Goal: Navigation & Orientation: Find specific page/section

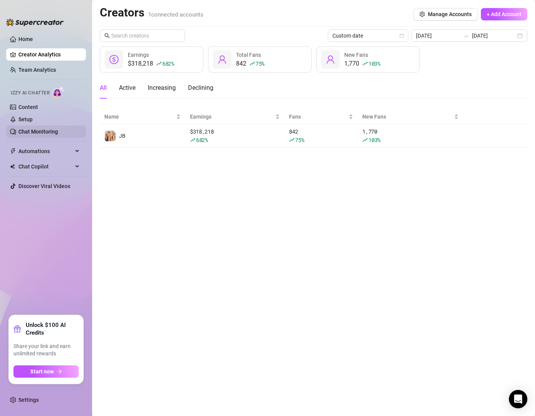
click at [36, 132] on link "Chat Monitoring" at bounding box center [38, 132] width 40 height 6
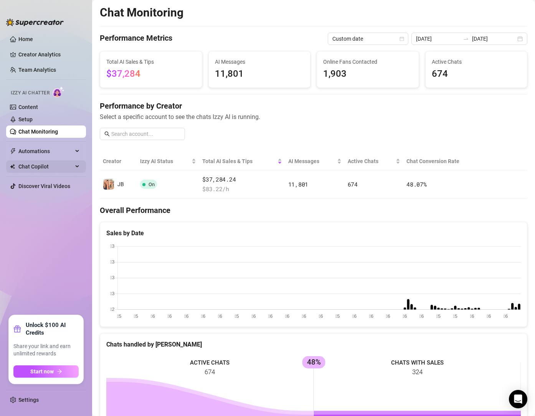
click at [47, 170] on span "Chat Copilot" at bounding box center [45, 166] width 54 height 12
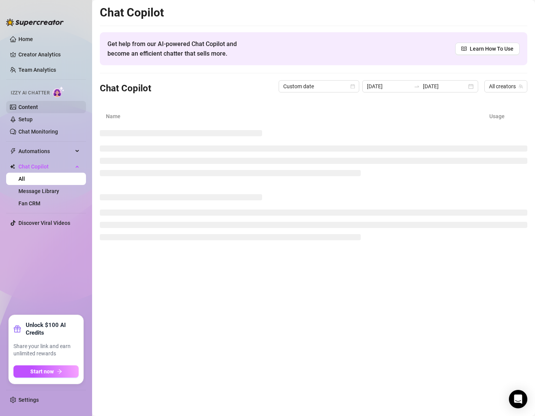
click at [38, 107] on link "Content" at bounding box center [28, 107] width 20 height 6
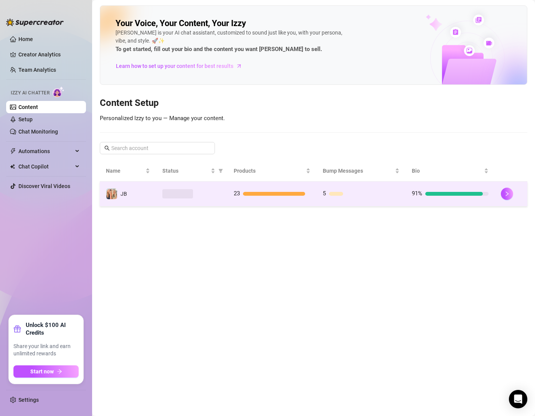
click at [230, 196] on td "23" at bounding box center [272, 194] width 89 height 25
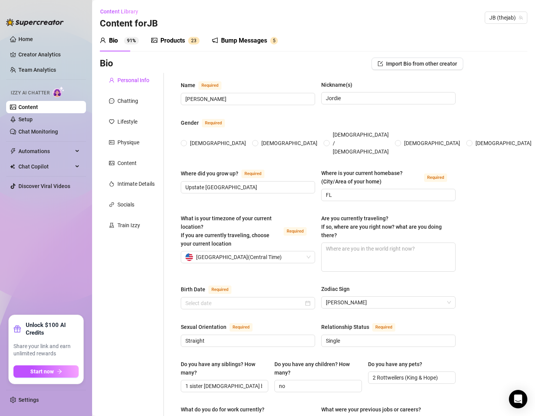
radio input "true"
type input "[DATE]"
click at [33, 119] on link "Setup" at bounding box center [25, 119] width 14 height 6
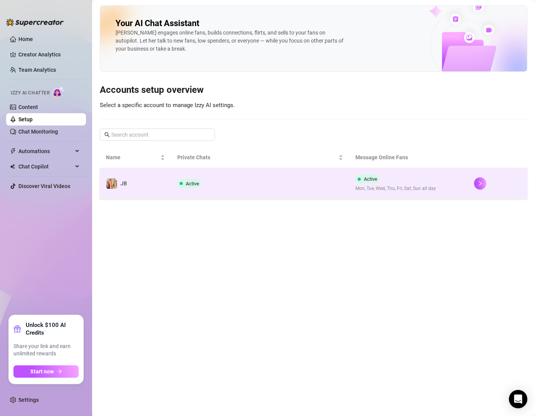
click at [233, 185] on td "Active" at bounding box center [260, 183] width 178 height 31
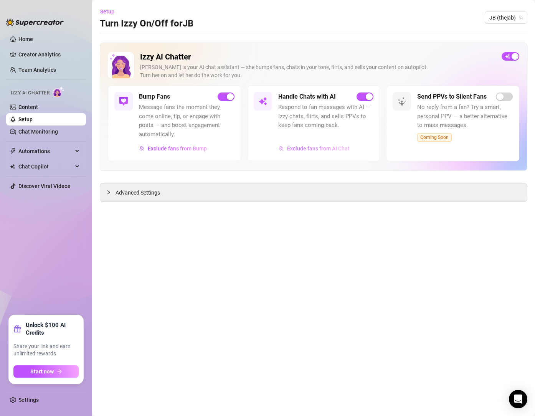
click at [311, 149] on span "Exclude fans from AI Chat" at bounding box center [318, 148] width 63 height 6
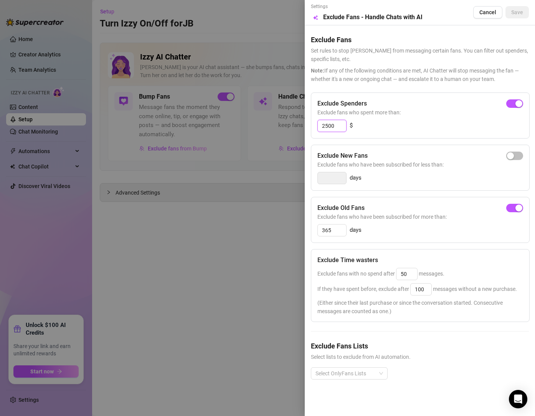
click at [337, 125] on input "2500" at bounding box center [332, 126] width 28 height 12
type input "2"
click at [337, 228] on input "365" at bounding box center [332, 230] width 28 height 12
click at [520, 12] on span "Save" at bounding box center [517, 12] width 12 height 6
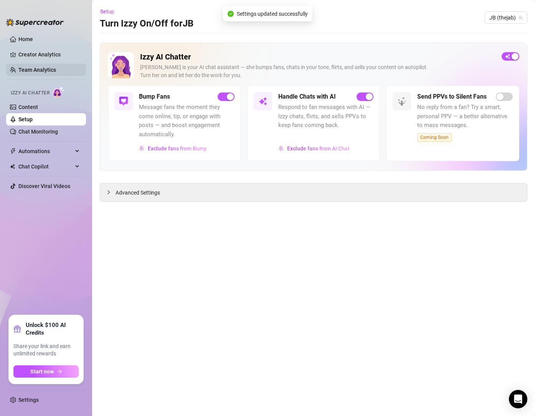
click at [29, 71] on link "Team Analytics" at bounding box center [37, 70] width 38 height 6
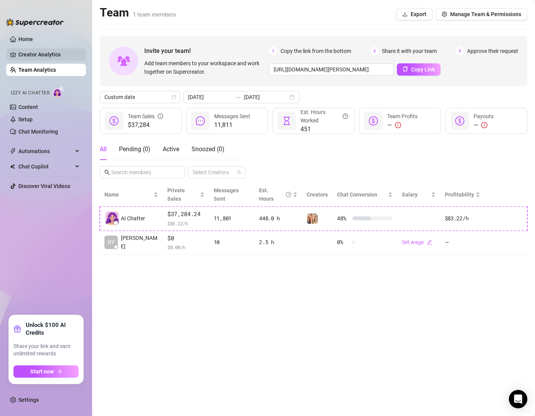
click at [42, 55] on link "Creator Analytics" at bounding box center [48, 54] width 61 height 12
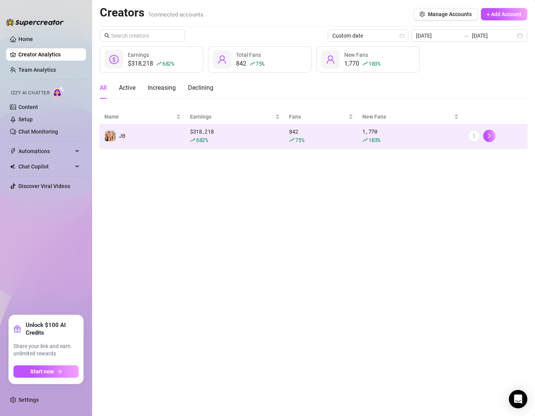
click at [170, 132] on td "JB" at bounding box center [143, 135] width 86 height 23
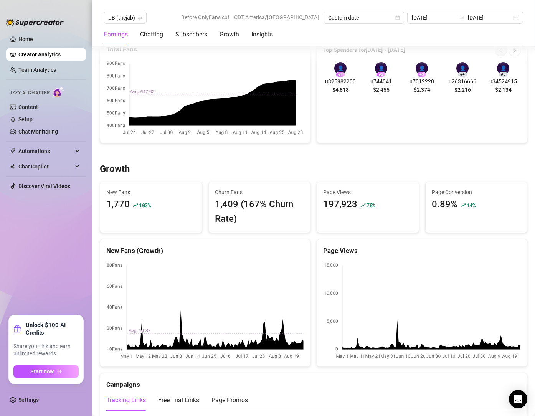
scroll to position [540, 0]
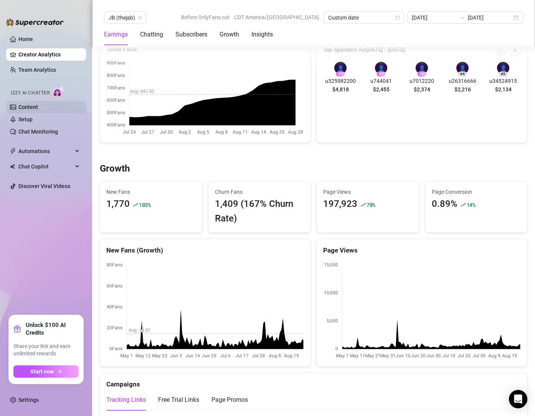
click at [38, 107] on link "Content" at bounding box center [28, 107] width 20 height 6
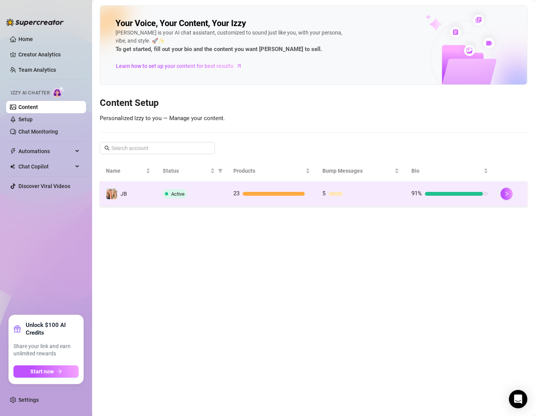
click at [219, 198] on div "Active" at bounding box center [192, 193] width 58 height 9
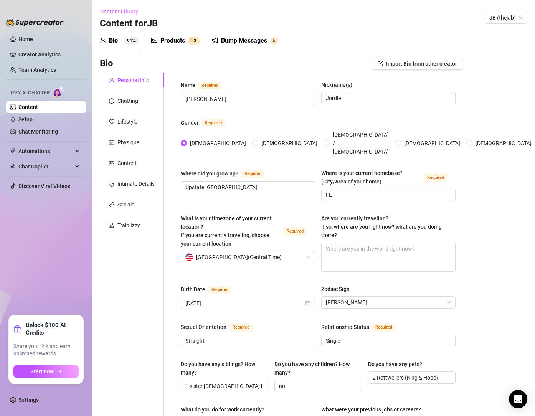
drag, startPoint x: 167, startPoint y: 33, endPoint x: 170, endPoint y: 38, distance: 5.3
click at [168, 34] on div "Products 2 3" at bounding box center [175, 40] width 48 height 21
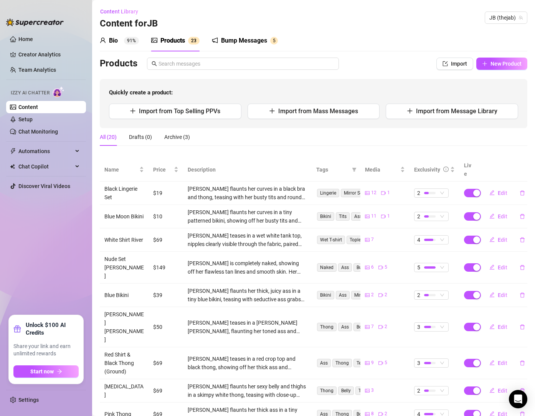
scroll to position [44, 0]
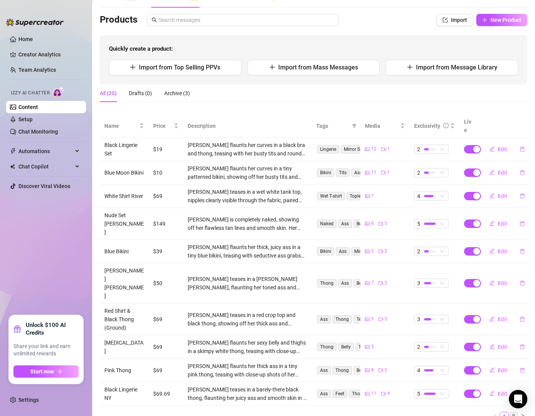
click at [515, 412] on link "2" at bounding box center [513, 416] width 8 height 8
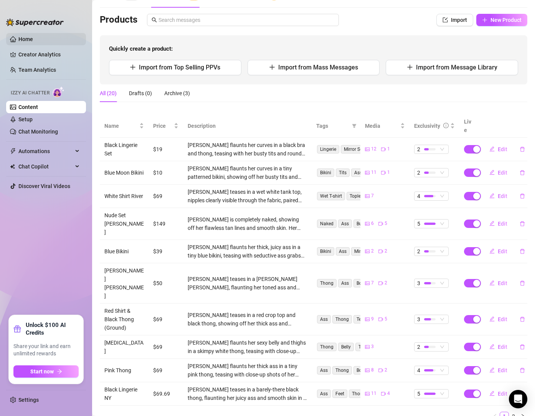
click at [30, 37] on link "Home" at bounding box center [25, 39] width 15 height 6
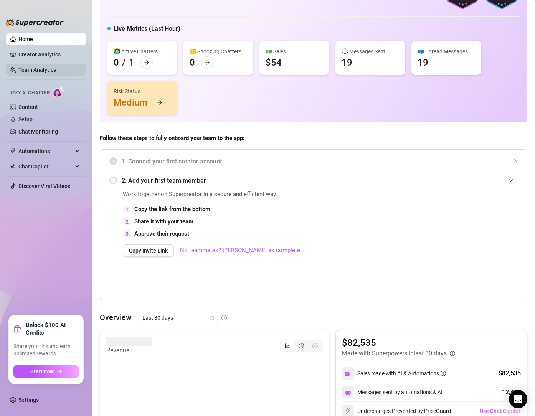
click at [30, 69] on link "Team Analytics" at bounding box center [37, 70] width 38 height 6
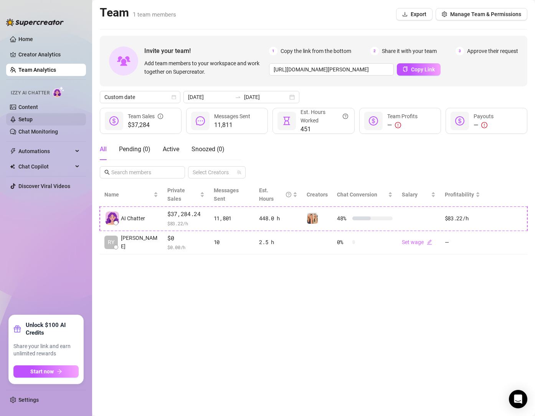
click at [33, 120] on link "Setup" at bounding box center [25, 119] width 14 height 6
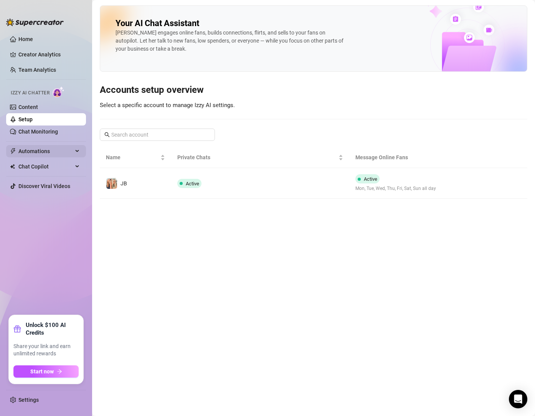
click at [48, 153] on span "Automations" at bounding box center [45, 151] width 54 height 12
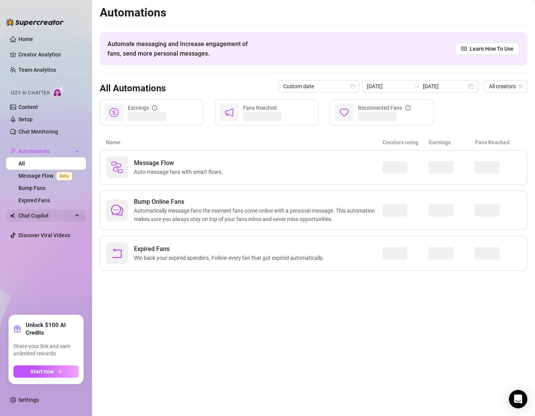
click at [42, 215] on span "Chat Copilot" at bounding box center [45, 216] width 54 height 12
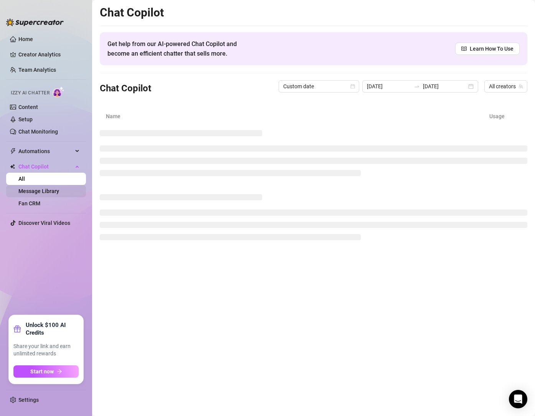
click at [55, 188] on link "Message Library" at bounding box center [38, 191] width 41 height 6
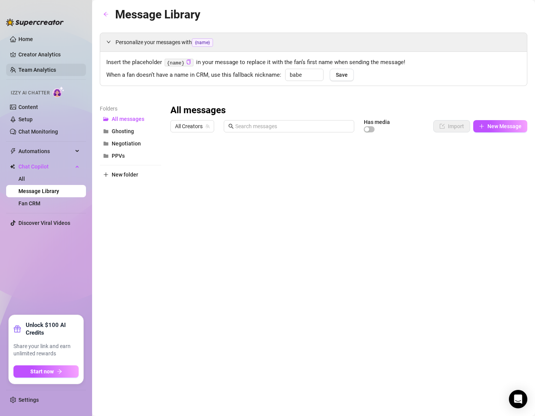
click at [39, 70] on link "Team Analytics" at bounding box center [37, 70] width 38 height 6
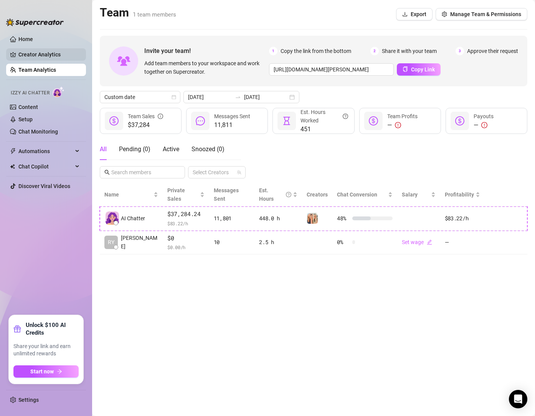
click at [72, 56] on link "Creator Analytics" at bounding box center [48, 54] width 61 height 12
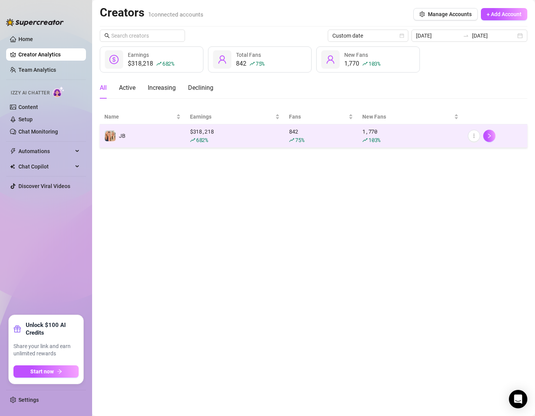
click at [201, 133] on div "$ 318,218 682 %" at bounding box center [235, 135] width 90 height 17
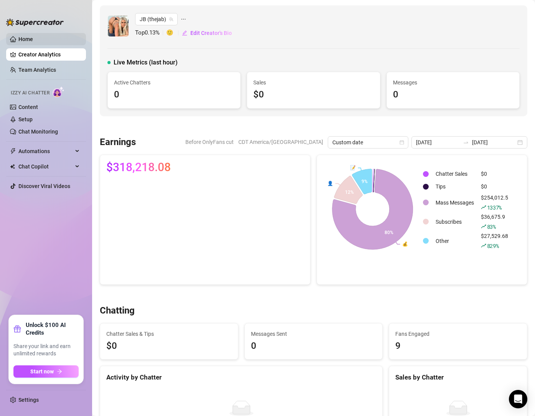
click at [30, 36] on link "Home" at bounding box center [25, 39] width 15 height 6
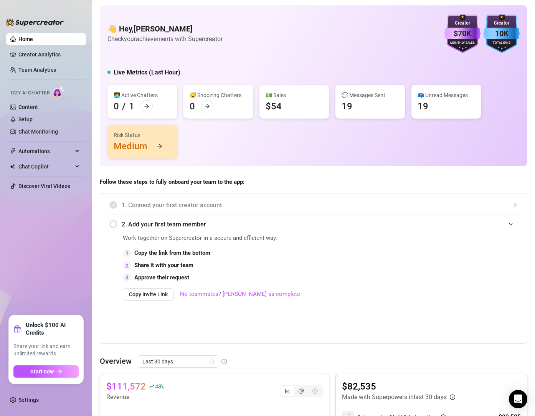
click at [395, 62] on div "👋 Hey, [PERSON_NAME] Check your achievements with Supercreator $70K Creator Mon…" at bounding box center [313, 85] width 427 height 161
click at [465, 35] on div "$70K" at bounding box center [462, 34] width 36 height 12
click at [37, 56] on link "Creator Analytics" at bounding box center [48, 54] width 61 height 12
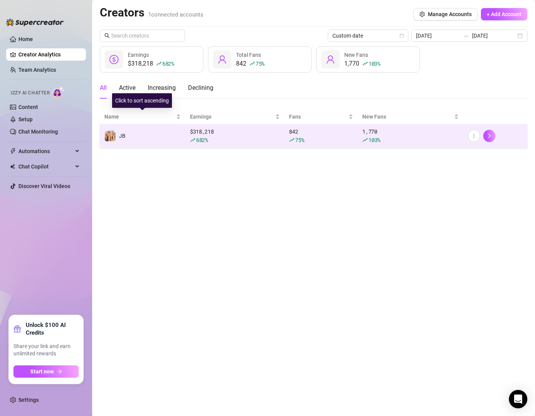
click at [162, 134] on td "JB" at bounding box center [143, 135] width 86 height 23
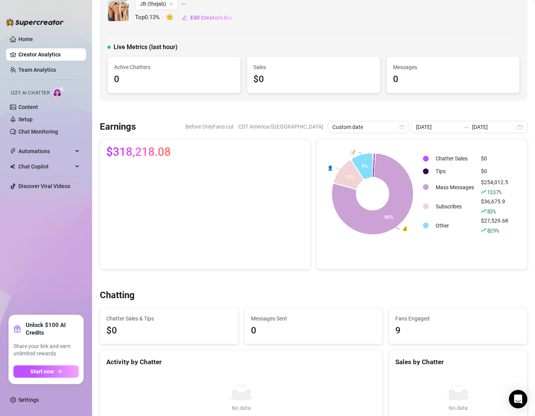
scroll to position [16, 0]
